Goal: Task Accomplishment & Management: Manage account settings

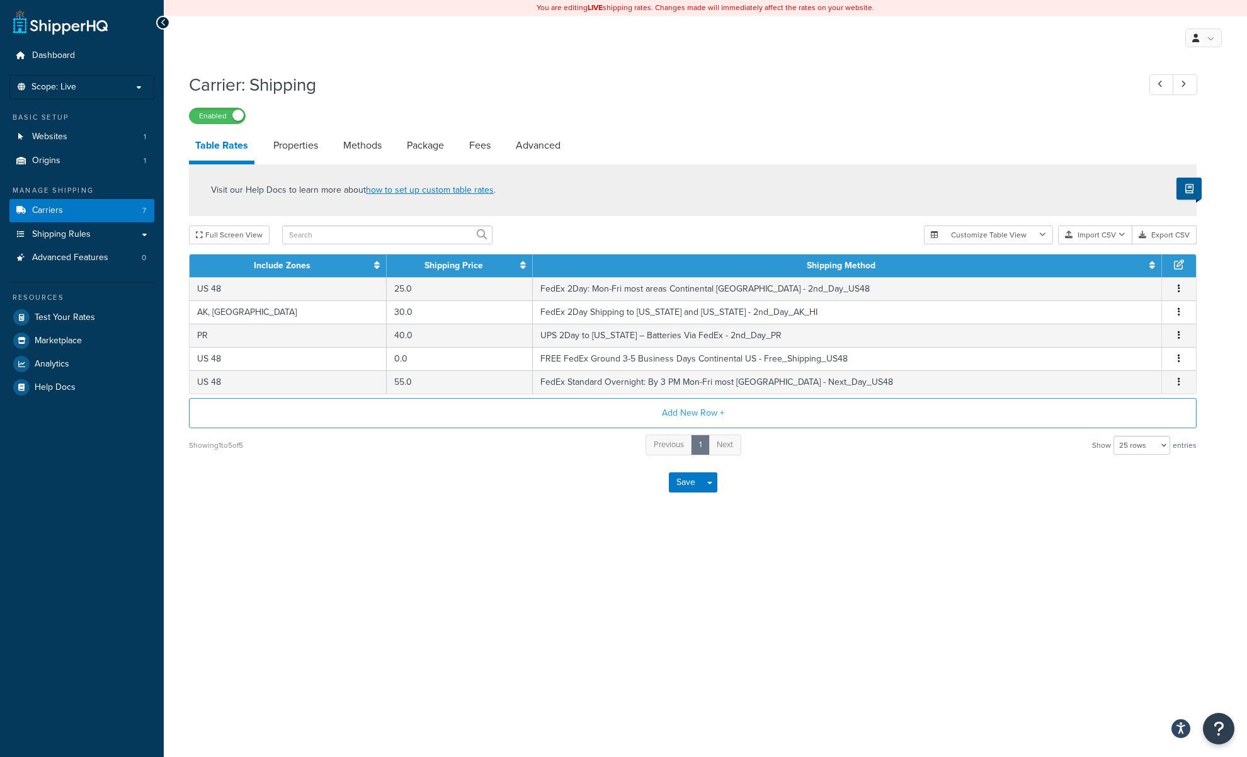
select select "25"
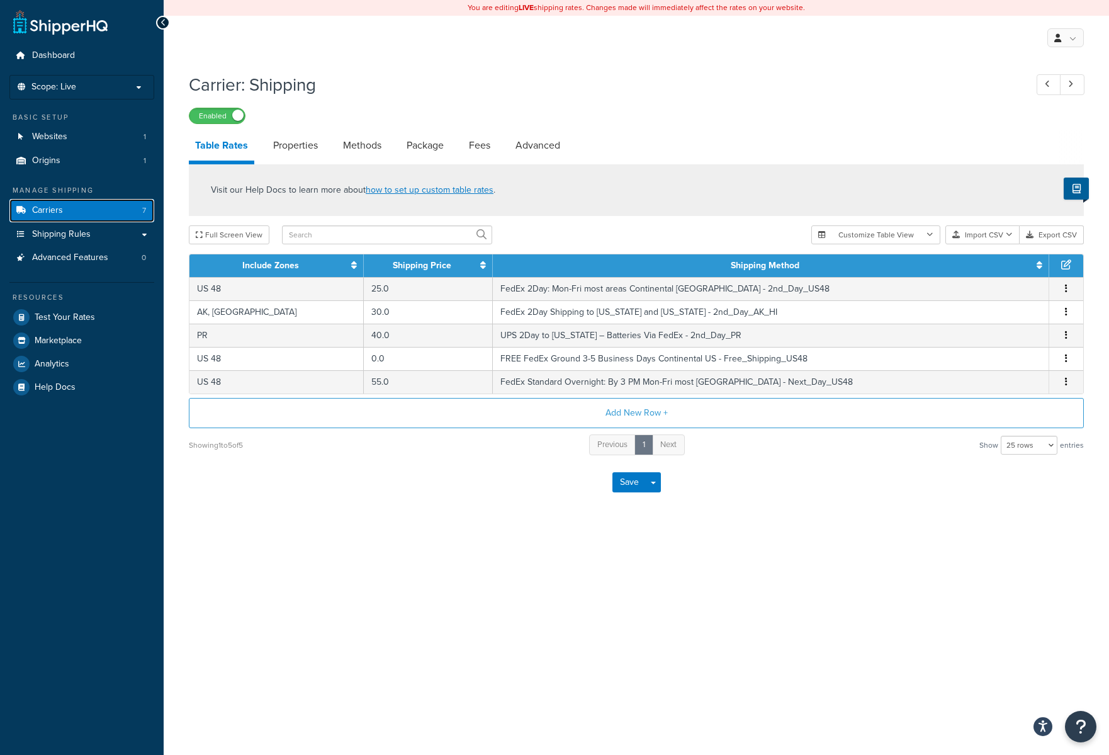
click at [61, 208] on span "Carriers" at bounding box center [47, 210] width 31 height 11
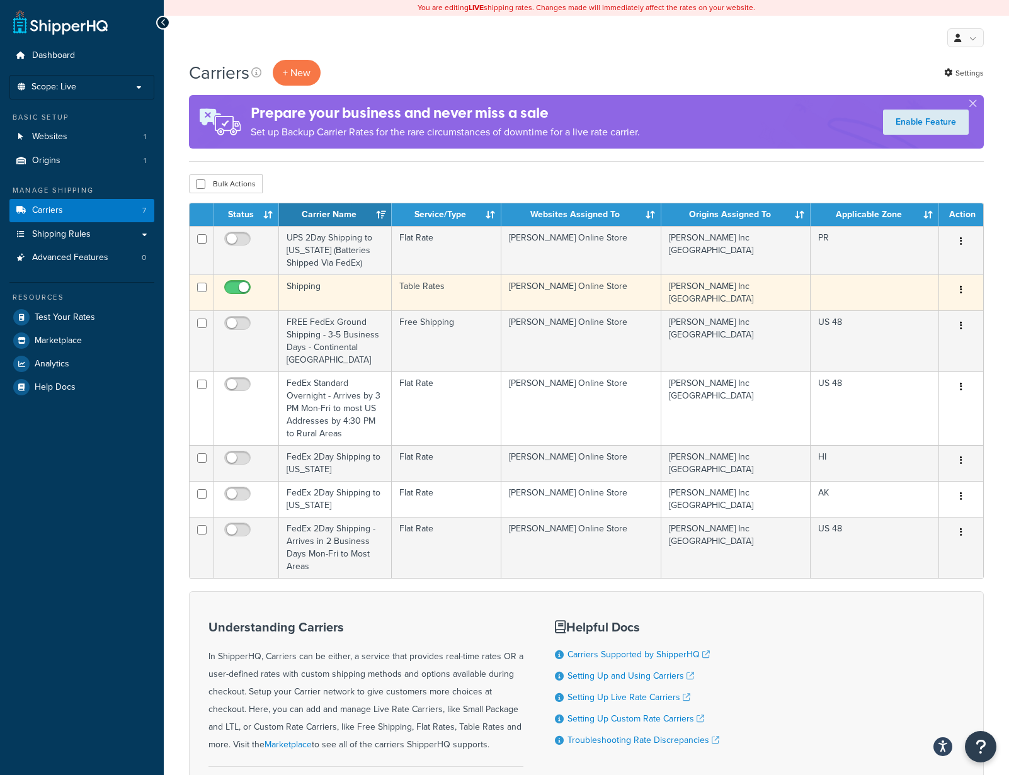
click at [299, 283] on td "Shipping" at bounding box center [335, 293] width 113 height 36
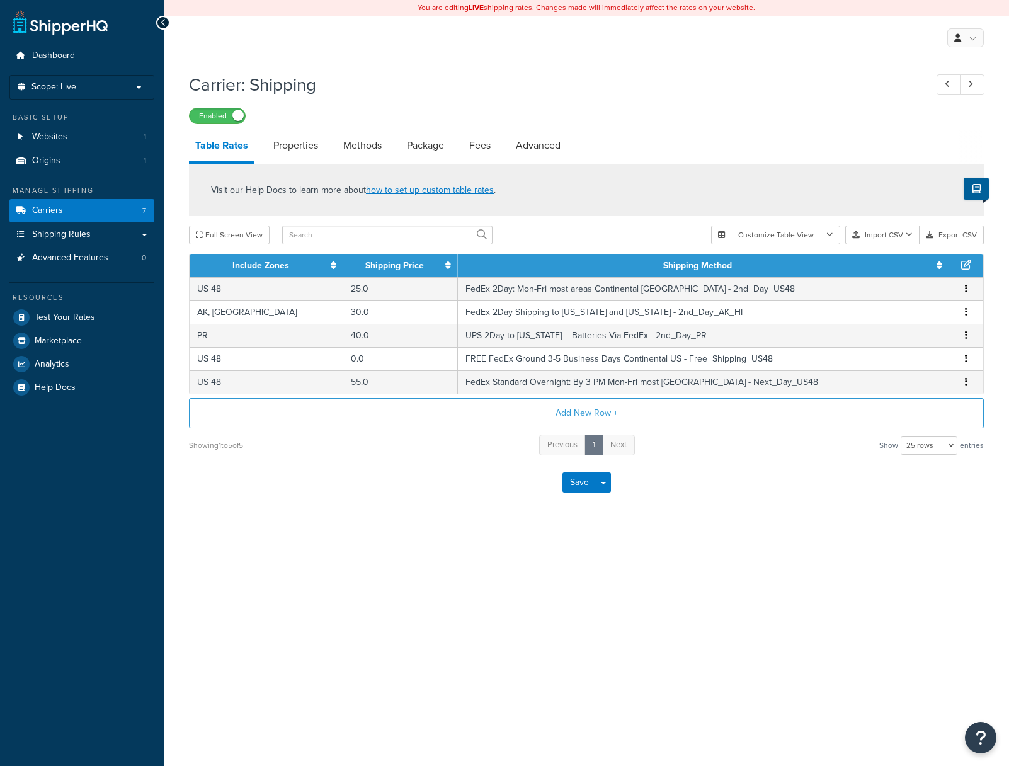
select select "25"
